Goal: Information Seeking & Learning: Learn about a topic

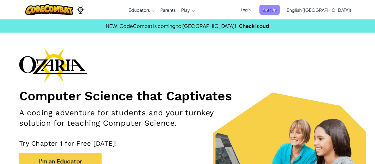
click at [280, 11] on span "Sign Up" at bounding box center [269, 10] width 20 height 10
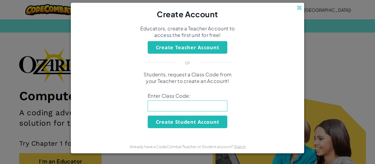
click at [216, 110] on input at bounding box center [188, 106] width 80 height 11
type input "LionCatShort"
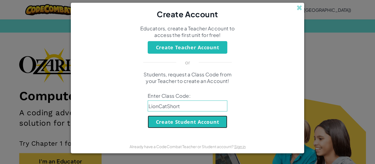
click at [159, 127] on button "Create Student Account" at bounding box center [188, 122] width 80 height 13
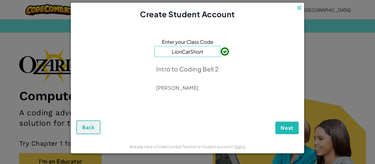
click at [181, 97] on div "Enter your Class Code LionCatShort Intro to Coding Bell 2 Nathan Jeffers" at bounding box center [187, 66] width 222 height 83
click at [191, 93] on div "Intro to Coding Bell 2 Nathan Jeffers" at bounding box center [187, 78] width 62 height 34
click at [191, 88] on p "Nathan Jeffers" at bounding box center [187, 88] width 62 height 7
click at [187, 87] on p "Nathan Jeffers" at bounding box center [187, 88] width 62 height 7
click at [282, 126] on span "Next" at bounding box center [286, 128] width 13 height 7
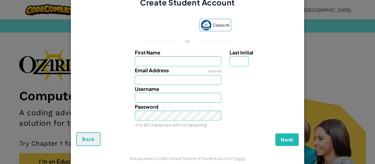
click at [352, 7] on div "Create Student Account ClassLink or First Name Last Initial Email Address optio…" at bounding box center [187, 82] width 375 height 164
click at [196, 59] on input "First Name" at bounding box center [178, 62] width 87 height 10
type input "Hamidu"
click at [241, 64] on input "Last Initial" at bounding box center [238, 62] width 19 height 10
type input "Hamidu"
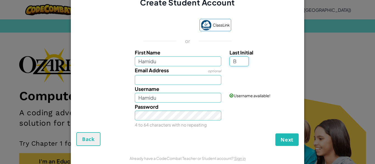
type input "B"
click at [185, 78] on input "Email Address" at bounding box center [178, 80] width 87 height 10
type input "HamiduB"
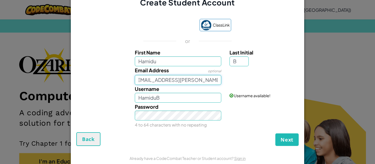
scroll to position [0, 7]
type input "hamidu.berete@lakotastudents.com"
click at [196, 95] on input "HamiduB" at bounding box center [178, 98] width 87 height 10
type input "H"
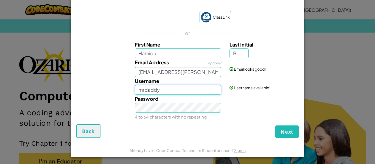
scroll to position [9, 0]
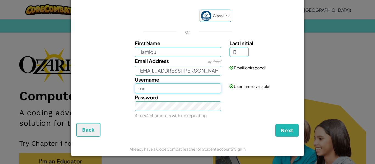
type input "m"
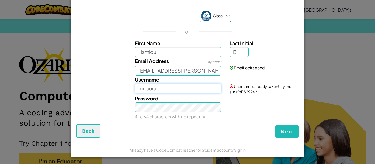
click at [179, 87] on input "mr. aura" at bounding box center [178, 89] width 87 height 10
click at [181, 86] on input "mr. aura" at bounding box center [178, 89] width 87 height 10
click at [237, 117] on div "Password 4 to 64 characters with no repeating" at bounding box center [188, 108] width 228 height 26
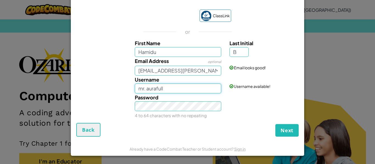
click at [190, 89] on input "mr. aurafull" at bounding box center [178, 89] width 87 height 10
click at [275, 124] on button "Next" at bounding box center [286, 130] width 23 height 13
click at [184, 87] on input "mr. auraful" at bounding box center [178, 89] width 87 height 10
click at [275, 124] on button "Next" at bounding box center [286, 130] width 23 height 13
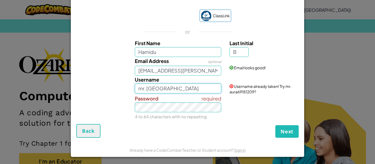
type input "mr. auraa"
click at [275, 125] on button "Next" at bounding box center [286, 131] width 23 height 13
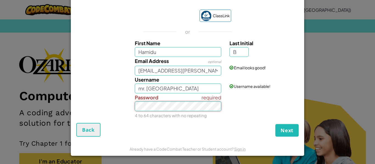
click at [275, 124] on button "Next" at bounding box center [286, 130] width 23 height 13
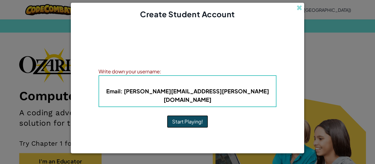
scroll to position [0, 0]
click at [188, 85] on b "Username : mr. auraa" at bounding box center [187, 83] width 99 height 6
click at [191, 86] on b "Username : mr. auraa" at bounding box center [187, 83] width 99 height 6
click at [202, 107] on div "Account Created! Write down your information so that you don't forget it. Your …" at bounding box center [188, 79] width 178 height 109
click at [204, 95] on b "Email : hamidu.berete@lakotastudents.com" at bounding box center [187, 95] width 163 height 15
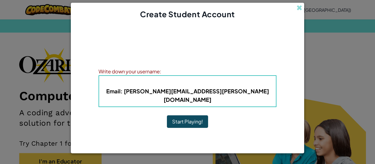
click at [146, 84] on h4 "Username : mr. auraa" at bounding box center [188, 83] width 166 height 8
click at [195, 117] on button "Start Playing!" at bounding box center [187, 122] width 41 height 13
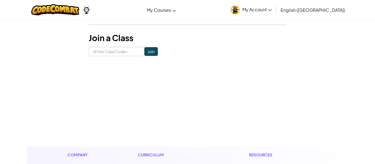
scroll to position [96, 0]
click at [117, 52] on input at bounding box center [117, 51] width 56 height 9
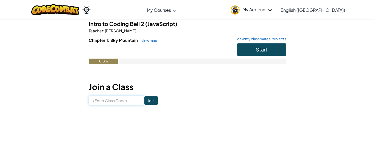
scroll to position [0, 0]
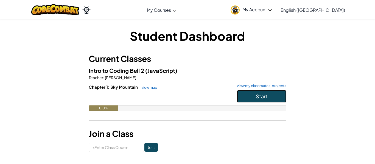
click at [274, 98] on button "Start" at bounding box center [261, 96] width 49 height 13
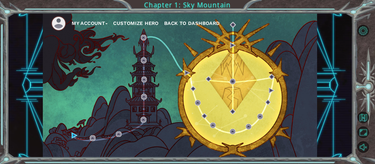
click at [143, 26] on button "Customize Hero" at bounding box center [136, 23] width 46 height 8
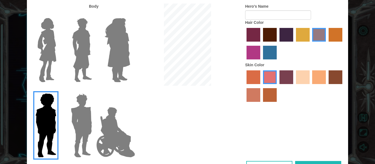
click at [121, 128] on img at bounding box center [115, 132] width 43 height 55
click at [130, 90] on input "Hero Jamie" at bounding box center [130, 90] width 0 height 0
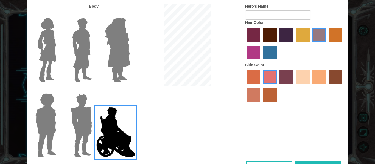
click at [86, 128] on img at bounding box center [82, 125] width 26 height 69
click at [94, 90] on input "Hero Garnet" at bounding box center [94, 90] width 0 height 0
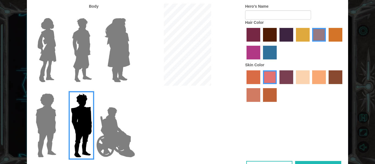
click at [79, 48] on img at bounding box center [82, 50] width 24 height 69
click at [94, 15] on input "Hero Lars" at bounding box center [94, 15] width 0 height 0
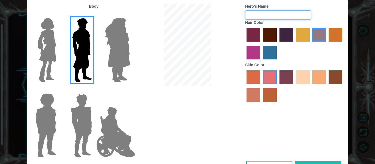
click at [253, 14] on input "Hero's Name" at bounding box center [278, 14] width 66 height 9
type input "aura."
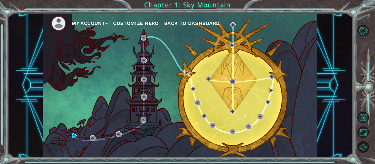
click at [146, 25] on button "Customize Hero" at bounding box center [136, 23] width 46 height 8
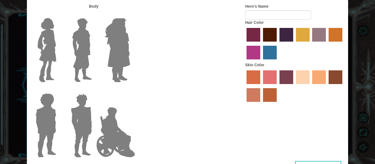
type input "aura."
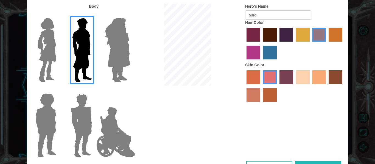
click at [336, 78] on label "karma skin color" at bounding box center [335, 78] width 14 height 14
click at [327, 86] on input "karma skin color" at bounding box center [327, 86] width 0 height 0
click at [273, 32] on label "maroon hair color" at bounding box center [270, 35] width 14 height 14
click at [261, 44] on input "maroon hair color" at bounding box center [261, 44] width 0 height 0
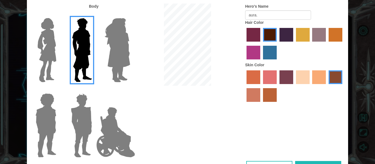
click at [291, 35] on label "hot purple hair color" at bounding box center [286, 35] width 14 height 14
click at [277, 44] on input "hot purple hair color" at bounding box center [277, 44] width 0 height 0
click at [272, 37] on label "maroon hair color" at bounding box center [270, 35] width 14 height 14
click at [261, 44] on input "maroon hair color" at bounding box center [261, 44] width 0 height 0
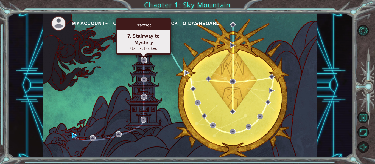
click at [144, 61] on img at bounding box center [144, 61] width 6 height 6
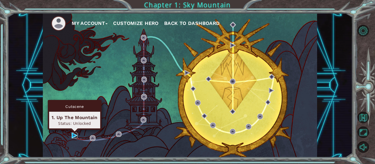
click at [76, 137] on img at bounding box center [75, 136] width 6 height 6
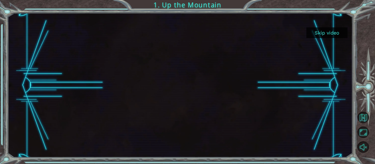
click at [332, 36] on button "Skip video" at bounding box center [326, 32] width 41 height 11
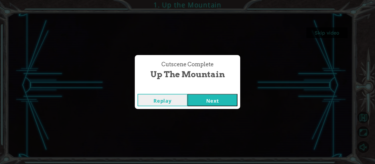
click at [214, 101] on button "Next" at bounding box center [212, 100] width 50 height 12
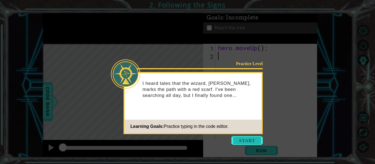
click at [252, 141] on button "Start" at bounding box center [246, 140] width 31 height 9
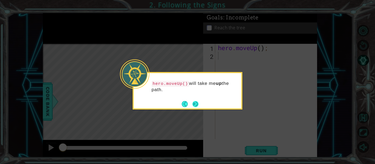
click at [198, 105] on button "Next" at bounding box center [195, 104] width 6 height 6
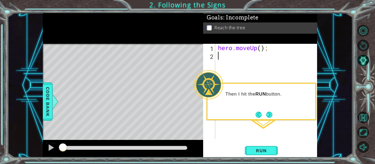
click at [262, 51] on div "hero . moveUp ( ) ;" at bounding box center [268, 99] width 102 height 111
type textarea "hero.moveUp(2);"
click at [268, 144] on div "hero.moveUp(2); 1 2 hero . moveUp ( 2 ) ; ההההההההההההההההההההההההההההההההההההה…" at bounding box center [260, 101] width 114 height 114
click at [267, 149] on span "Run" at bounding box center [261, 150] width 22 height 5
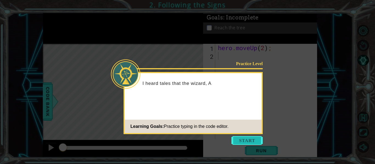
click at [255, 137] on button "Start" at bounding box center [246, 140] width 31 height 9
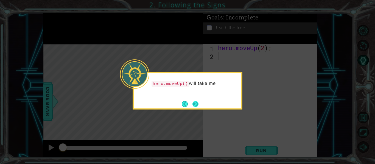
click at [196, 105] on button "Next" at bounding box center [196, 104] width 8 height 8
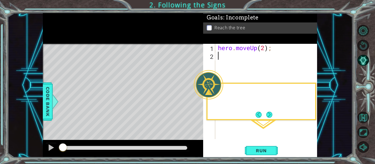
click at [196, 106] on div "Level Map" at bounding box center [170, 125] width 254 height 162
click at [265, 152] on span "Run" at bounding box center [261, 150] width 22 height 5
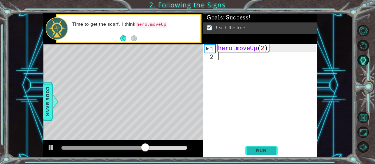
click at [265, 152] on span "Run" at bounding box center [261, 150] width 22 height 5
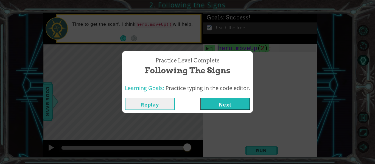
click at [214, 100] on button "Next" at bounding box center [225, 104] width 50 height 12
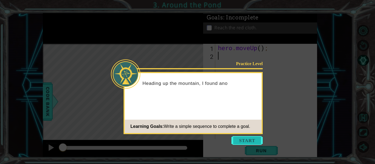
click at [251, 145] on button "Start" at bounding box center [246, 140] width 31 height 9
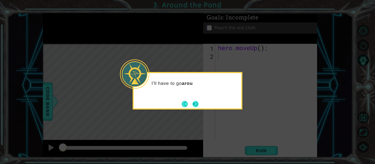
click at [192, 102] on button "Next" at bounding box center [195, 104] width 6 height 6
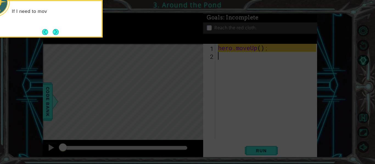
click at [143, 44] on icon at bounding box center [187, 25] width 375 height 280
click at [54, 29] on button "Next" at bounding box center [56, 32] width 6 height 6
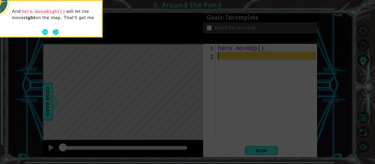
click at [58, 35] on button "Next" at bounding box center [56, 32] width 8 height 8
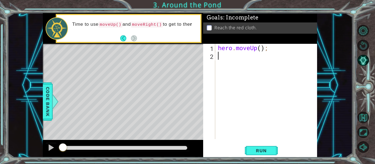
click at [38, 95] on div "1 ההההההההההההההההההההההההההההההההההההההההההההההההההההההההההההההההההההההההההההה…" at bounding box center [179, 85] width 345 height 145
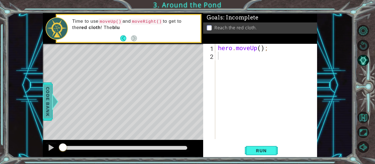
click at [50, 97] on span "Code Bank" at bounding box center [47, 101] width 9 height 33
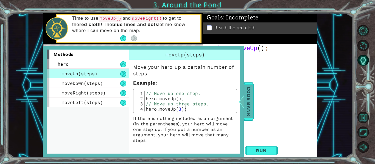
click at [252, 102] on span "Code Bank" at bounding box center [248, 101] width 9 height 33
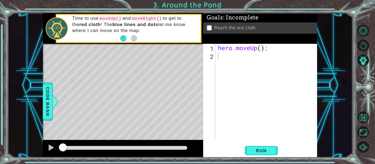
click at [168, 31] on p "Time to use moveUp() and moveRight() to get to the red cloth ! The blue lines a…" at bounding box center [134, 24] width 124 height 18
click at [122, 38] on button "Back" at bounding box center [125, 38] width 11 height 6
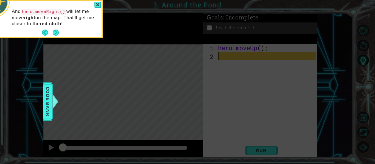
click at [95, 1] on div "And hero.moveRight() will let me move right on the map. That'll get me closer t…" at bounding box center [48, 19] width 110 height 38
click at [95, 6] on div at bounding box center [97, 5] width 7 height 6
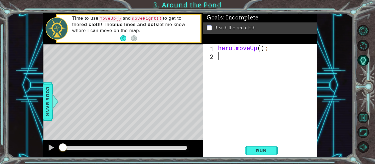
click at [244, 70] on div "hero . moveUp ( ) ;" at bounding box center [268, 99] width 102 height 111
click at [263, 51] on div "hero . moveUp ( ) ;" at bounding box center [268, 99] width 102 height 111
type textarea "hero.moveUp(2);"
click at [272, 153] on span "Run" at bounding box center [261, 150] width 22 height 5
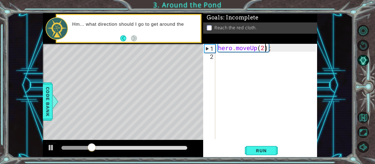
click at [234, 56] on div "hero . moveUp ( 2 ) ;" at bounding box center [268, 99] width 102 height 111
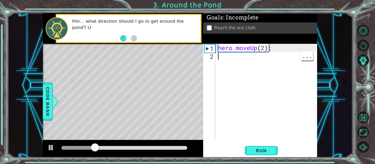
scroll to position [0, 0]
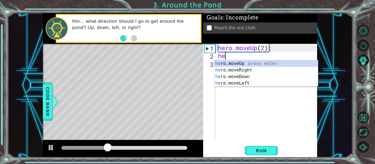
type textarea "her"
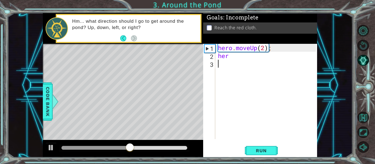
type textarea "her"
type textarea "hero"
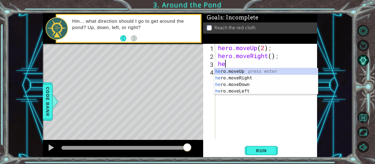
type textarea "her"
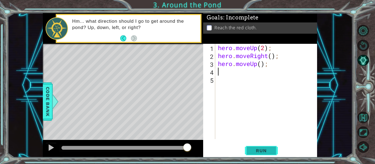
click at [267, 152] on span "Run" at bounding box center [261, 150] width 22 height 5
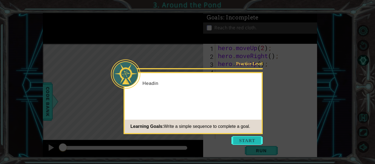
click at [252, 141] on button "Start" at bounding box center [246, 140] width 31 height 9
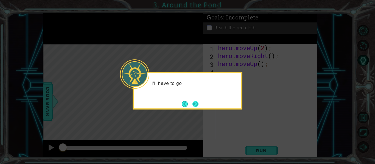
click at [197, 105] on button "Next" at bounding box center [195, 104] width 6 height 6
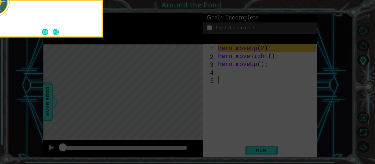
click at [201, 105] on icon at bounding box center [187, 25] width 375 height 280
click at [196, 104] on icon at bounding box center [187, 25] width 375 height 280
click at [201, 51] on icon at bounding box center [187, 25] width 375 height 280
click at [200, 49] on icon at bounding box center [187, 25] width 375 height 280
click at [61, 34] on div "If I need to move u" at bounding box center [48, 19] width 110 height 38
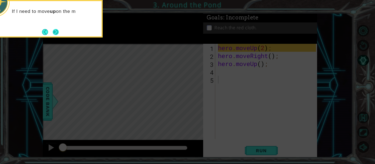
click at [53, 33] on button "Next" at bounding box center [56, 32] width 6 height 6
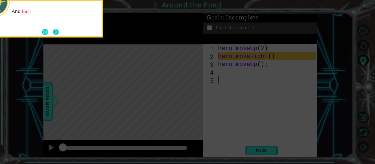
click at [56, 33] on button "Next" at bounding box center [56, 32] width 6 height 6
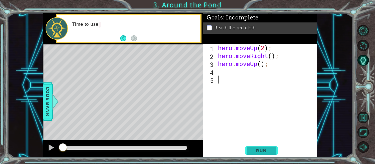
click at [265, 156] on button "Run" at bounding box center [261, 150] width 33 height 11
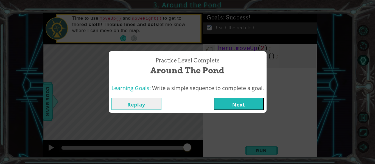
click at [245, 105] on button "Next" at bounding box center [239, 104] width 50 height 12
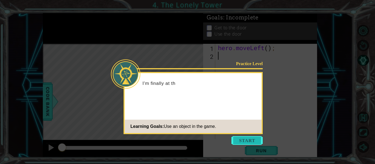
click at [241, 144] on button "Start" at bounding box center [246, 140] width 31 height 9
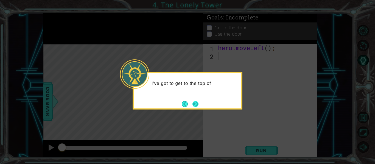
click at [196, 102] on button "Next" at bounding box center [195, 104] width 6 height 6
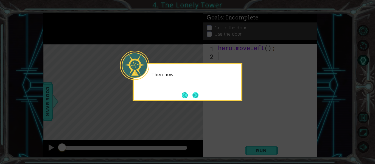
click at [198, 97] on button "Next" at bounding box center [195, 95] width 6 height 6
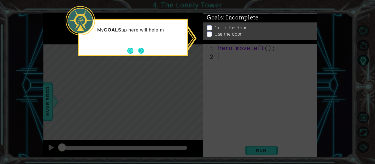
click at [144, 52] on button "Next" at bounding box center [141, 50] width 6 height 6
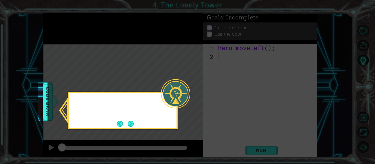
click at [138, 51] on icon at bounding box center [187, 82] width 375 height 164
click at [132, 126] on button "Next" at bounding box center [130, 123] width 9 height 9
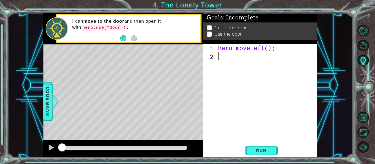
click at [274, 47] on div "hero . moveLeft ( ) ;" at bounding box center [268, 99] width 102 height 111
click at [267, 48] on div "hero . moveLeft ( ) ;" at bounding box center [268, 99] width 102 height 111
type textarea "hero.moveLeft(2);"
click at [237, 60] on div "hero . moveLeft ( 2 ) ;" at bounding box center [268, 99] width 102 height 111
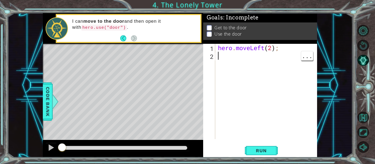
scroll to position [0, 0]
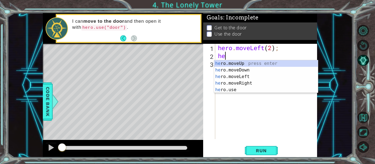
type textarea "her"
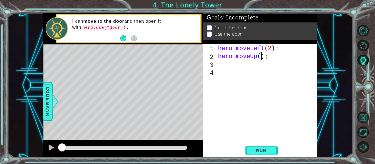
type textarea "hero.moveUp(2);"
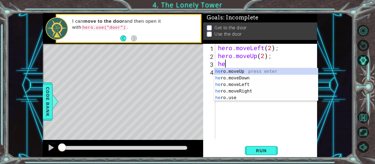
scroll to position [0, 0]
type textarea "hero"
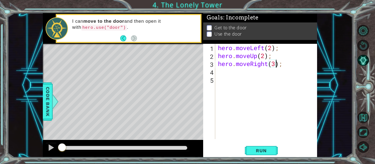
scroll to position [0, 3]
click at [263, 147] on button "Run" at bounding box center [261, 150] width 33 height 11
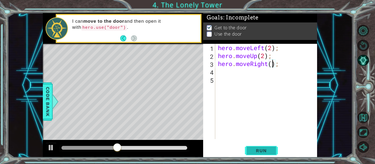
type textarea "hero.moveRight(2);"
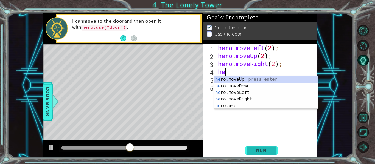
scroll to position [0, 0]
type textarea "hero"
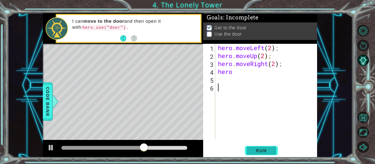
type textarea "hero"
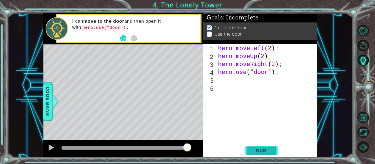
scroll to position [0, 2]
type textarea "hero.use("door");"
click at [272, 152] on span "Run" at bounding box center [261, 150] width 22 height 5
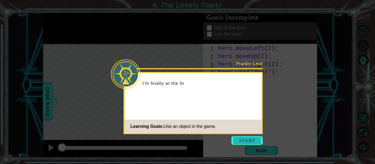
click at [252, 138] on button "Start" at bounding box center [246, 140] width 31 height 9
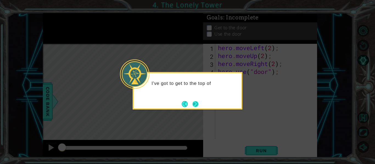
click at [192, 104] on button "Next" at bounding box center [195, 104] width 6 height 6
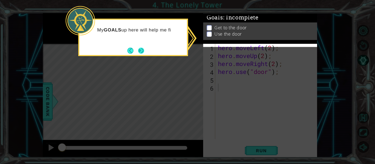
click at [140, 50] on button "Next" at bounding box center [141, 51] width 6 height 6
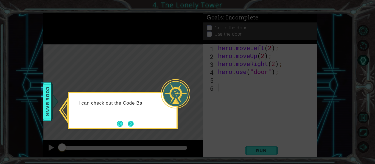
click at [134, 124] on button "Next" at bounding box center [131, 124] width 6 height 6
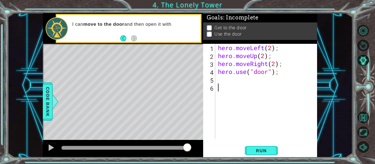
drag, startPoint x: 58, startPoint y: 148, endPoint x: 214, endPoint y: 160, distance: 156.3
click at [214, 160] on div "1 ההההההההההההההההההההההההההההההההההההההההההההההההההההההההההההההההההההההההההההה…" at bounding box center [187, 82] width 375 height 164
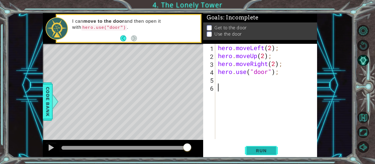
click at [257, 154] on button "Run" at bounding box center [261, 150] width 33 height 11
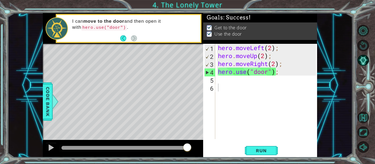
drag, startPoint x: 78, startPoint y: 148, endPoint x: 206, endPoint y: 148, distance: 127.6
click at [206, 148] on body "1 ההההההההההההההההההההההההההההההההההההההההההההההההההההההההההההההההההההההההההההה…" at bounding box center [187, 82] width 375 height 164
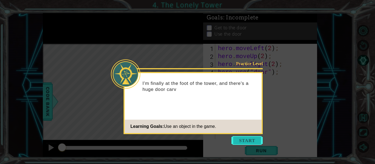
click at [245, 139] on button "Start" at bounding box center [246, 140] width 31 height 9
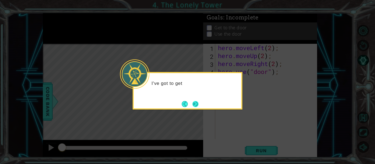
click at [192, 101] on button "Next" at bounding box center [195, 104] width 7 height 7
click at [196, 102] on button "Next" at bounding box center [195, 104] width 6 height 6
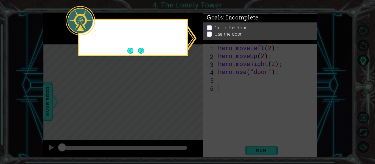
click at [196, 102] on icon at bounding box center [187, 82] width 375 height 164
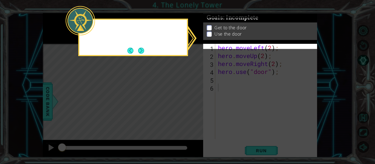
click at [196, 102] on icon at bounding box center [187, 82] width 375 height 164
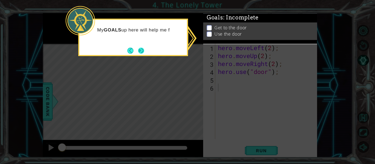
click at [140, 50] on button "Next" at bounding box center [140, 50] width 9 height 9
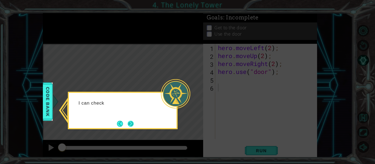
click at [128, 124] on button "Next" at bounding box center [131, 124] width 6 height 6
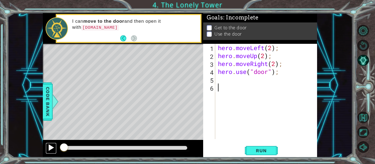
click at [50, 148] on div at bounding box center [50, 147] width 7 height 7
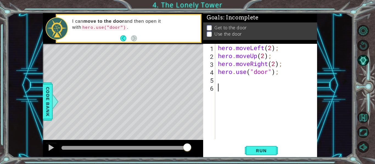
drag, startPoint x: 68, startPoint y: 148, endPoint x: 215, endPoint y: 149, distance: 146.2
click at [215, 149] on div "1 ההההההההההההההההההההההההההההההההההההההההההההההההההההההההההההההההההההההההההההה…" at bounding box center [180, 85] width 274 height 145
drag, startPoint x: 72, startPoint y: 146, endPoint x: 182, endPoint y: 154, distance: 109.5
click at [182, 154] on div at bounding box center [123, 149] width 160 height 18
click at [260, 148] on button "Run" at bounding box center [261, 150] width 33 height 11
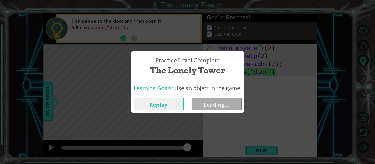
drag, startPoint x: 83, startPoint y: 147, endPoint x: 303, endPoint y: 159, distance: 220.1
click at [303, 159] on body "1 ההההההההההההההההההההההההההההההההההההההההההההההההההההההההההההההההההההההההההההה…" at bounding box center [187, 82] width 375 height 164
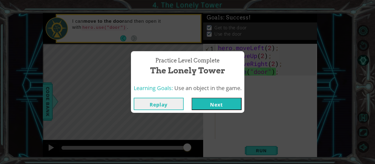
click at [210, 106] on button "Next" at bounding box center [217, 104] width 50 height 12
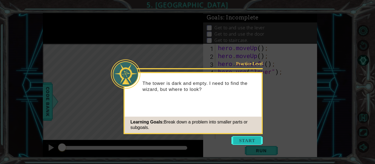
click at [251, 138] on button "Start" at bounding box center [246, 140] width 31 height 9
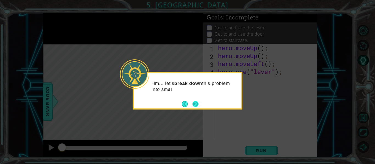
click at [197, 105] on button "Next" at bounding box center [195, 103] width 7 height 7
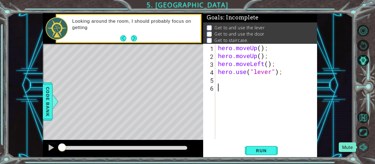
click at [365, 143] on button "Mute" at bounding box center [363, 148] width 12 height 12
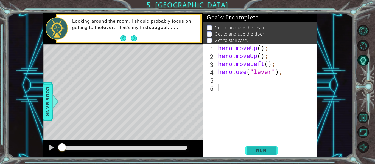
click at [250, 155] on button "Run" at bounding box center [261, 150] width 33 height 11
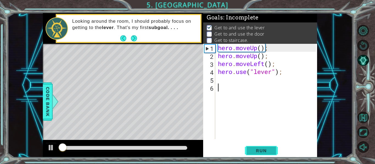
scroll to position [1, 0]
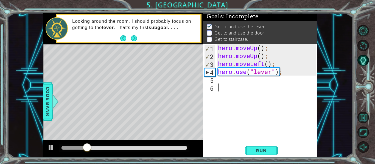
click at [226, 79] on div "hero . moveUp ( ) ; hero . moveUp ( ) ; hero . moveLeft ( ) ; hero . use ( "lev…" at bounding box center [268, 99] width 102 height 111
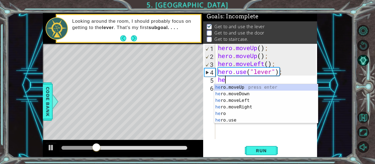
scroll to position [0, 0]
type textarea "hero"
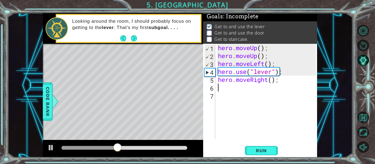
scroll to position [0, 0]
click at [272, 78] on div "hero . moveUp ( ) ; hero . moveUp ( ) ; hero . moveLeft ( ) ; hero . use ( "lev…" at bounding box center [268, 99] width 102 height 111
type textarea "hero.moveRight(3);"
click at [232, 90] on div "hero . moveUp ( ) ; hero . moveUp ( ) ; hero . moveLeft ( ) ; hero . use ( "lev…" at bounding box center [268, 99] width 102 height 111
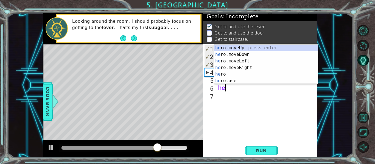
scroll to position [0, 0]
click at [229, 82] on div "her o.moveUp press enter her o.moveDown press enter her o.moveLeft press enter …" at bounding box center [266, 71] width 104 height 53
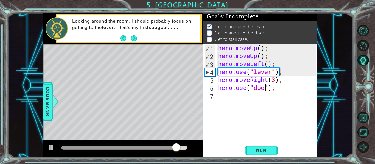
type textarea "hero.use("door");"
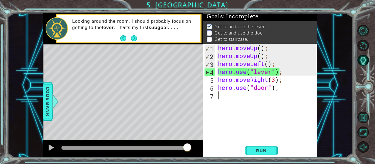
click at [237, 101] on div "hero . moveUp ( ) ; hero . moveUp ( ) ; hero . moveLeft ( ) ; hero . use ( "lev…" at bounding box center [268, 99] width 102 height 111
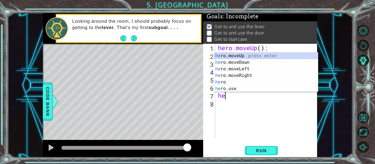
scroll to position [0, 0]
type textarea "hero."
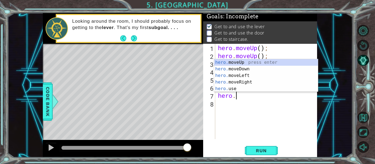
scroll to position [0, 1]
click at [244, 62] on div "hero. moveUp press enter hero. moveDown press enter hero. moveLeft press enter …" at bounding box center [266, 82] width 104 height 46
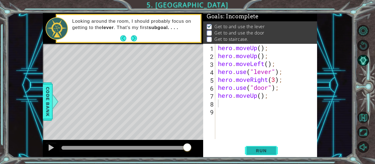
click at [252, 150] on span "Run" at bounding box center [261, 150] width 22 height 5
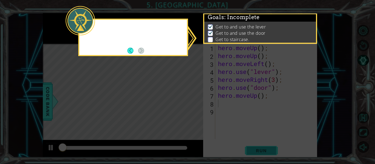
scroll to position [1, 0]
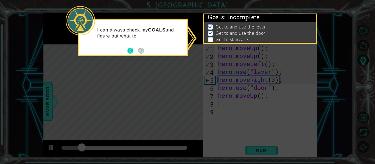
click at [129, 51] on button "Back" at bounding box center [132, 51] width 11 height 6
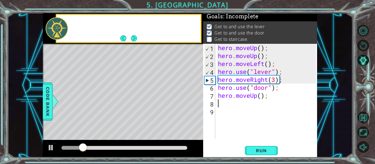
scroll to position [0, 0]
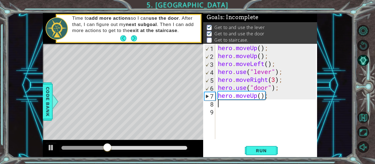
click at [263, 97] on div "hero . moveUp ( ) ; hero . moveUp ( ) ; hero . moveLeft ( ) ; hero . use ( "lev…" at bounding box center [268, 99] width 102 height 111
type textarea "hero.moveUp(2);"
click at [226, 103] on div "hero . moveUp ( ) ; hero . moveUp ( ) ; hero . moveLeft ( ) ; hero . use ( "lev…" at bounding box center [268, 99] width 102 height 111
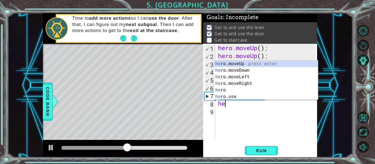
scroll to position [0, 0]
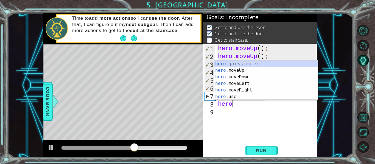
type textarea "hero."
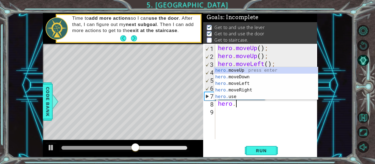
scroll to position [0, 1]
click at [228, 82] on div "hero. moveUp press enter hero. moveDown press enter hero. moveLeft press enter …" at bounding box center [266, 90] width 104 height 46
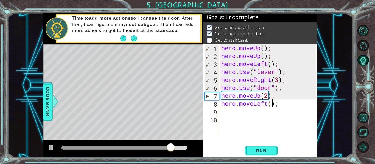
click at [272, 108] on div "hero . moveUp ( ) ; hero . moveUp ( ) ; hero . moveLeft ( ) ; hero . use ( "lev…" at bounding box center [269, 99] width 99 height 111
type textarea "hero.moveLeft(3);"
click at [239, 111] on div "hero . moveUp ( ) ; hero . moveUp ( ) ; hero . moveLeft ( ) ; hero . use ( "lev…" at bounding box center [269, 99] width 99 height 111
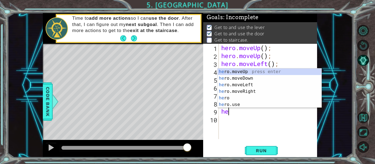
scroll to position [0, 0]
type textarea "hero"
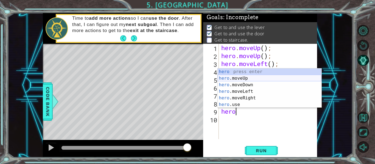
click at [229, 78] on div "hero press enter hero .moveUp press enter hero .moveDown press enter hero .move…" at bounding box center [270, 95] width 104 height 53
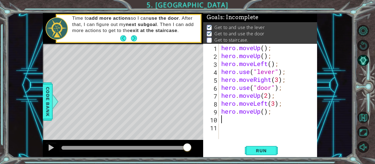
scroll to position [0, 0]
click at [265, 114] on div "hero . moveUp ( ) ; hero . moveUp ( ) ; hero . moveLeft ( ) ; hero . use ( "lev…" at bounding box center [269, 99] width 99 height 111
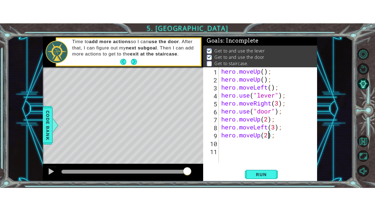
scroll to position [0, 2]
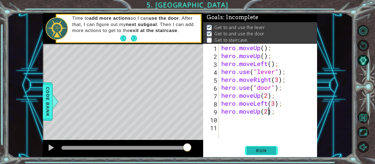
type textarea "hero.moveUp(2);"
click at [268, 155] on button "Run" at bounding box center [261, 150] width 33 height 11
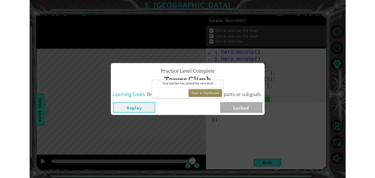
scroll to position [0, 0]
